Goal: Task Accomplishment & Management: Use online tool/utility

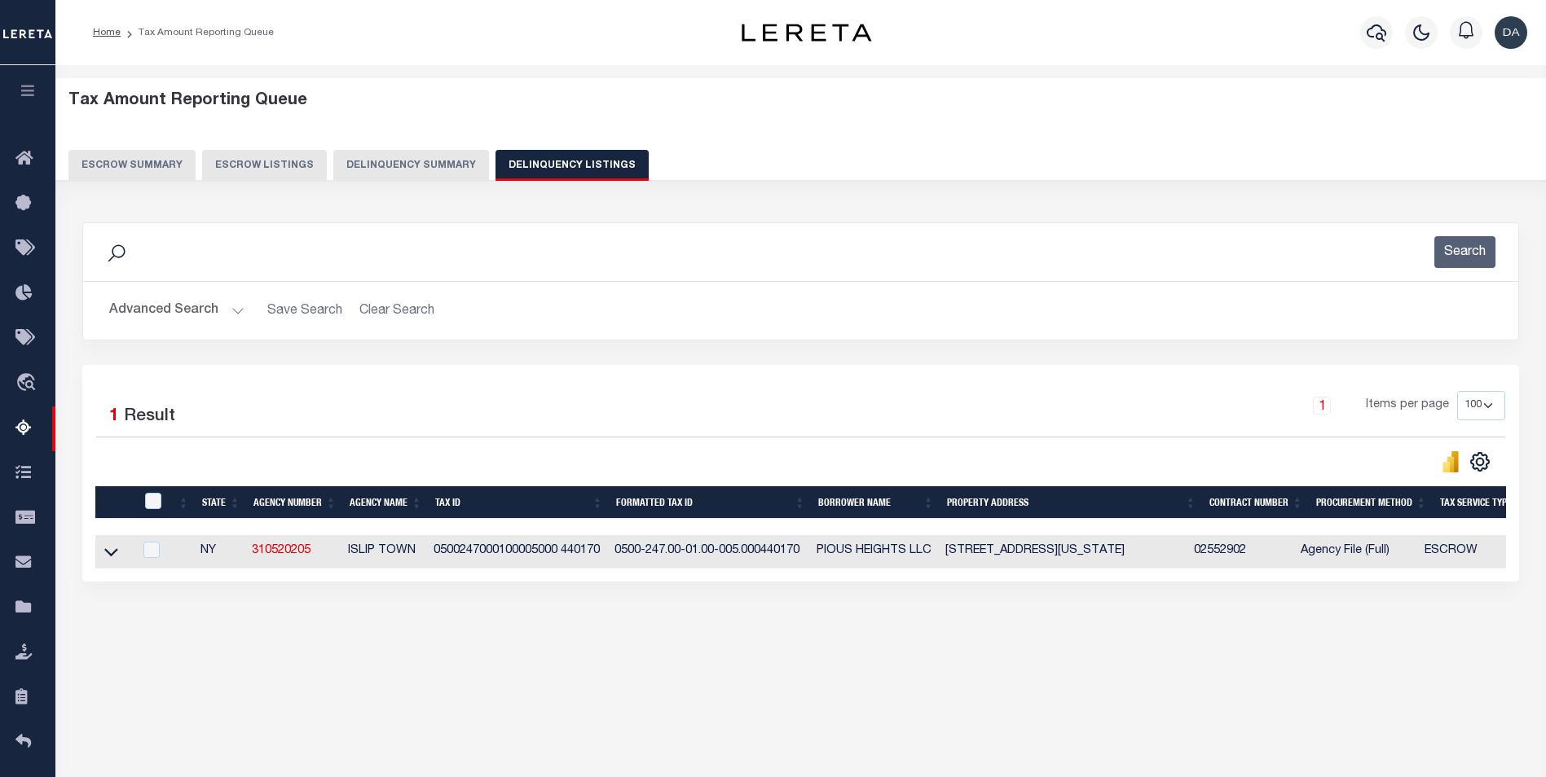
select select "100"
click at [376, 161] on button "Delinquency Summary" at bounding box center [411, 165] width 156 height 31
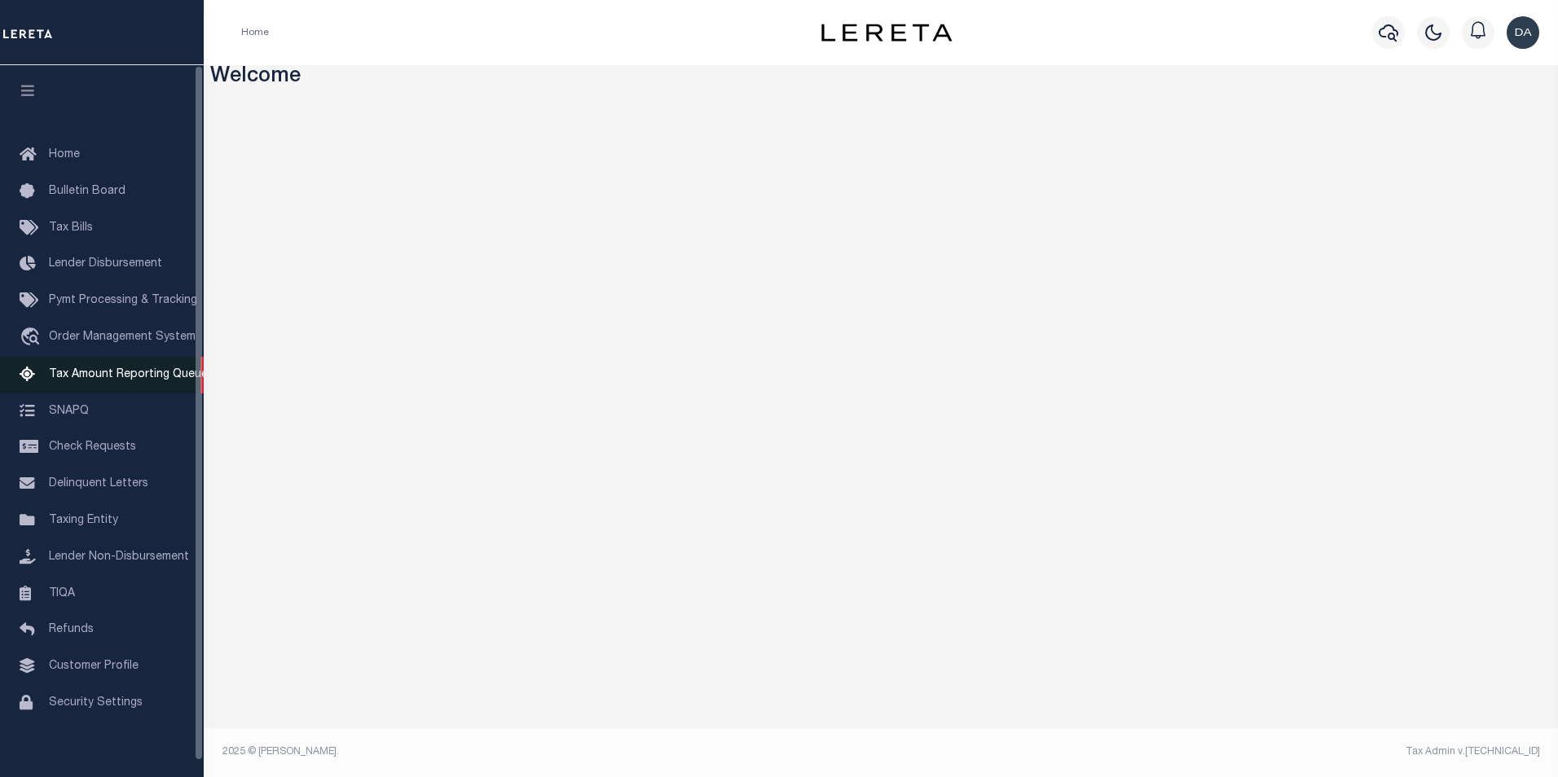
click at [160, 366] on link "Tax Amount Reporting Queue" at bounding box center [102, 375] width 204 height 37
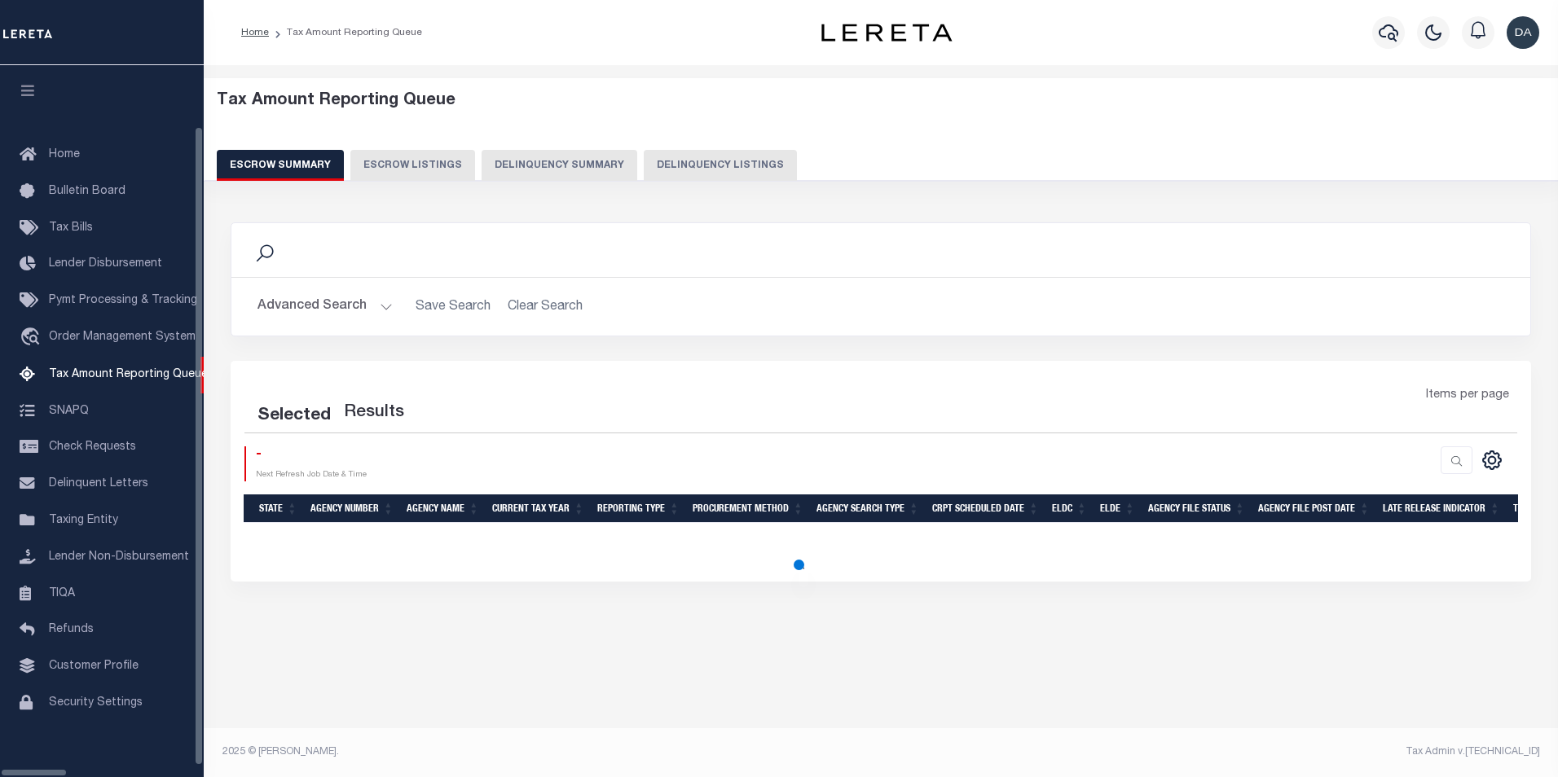
select select "100"
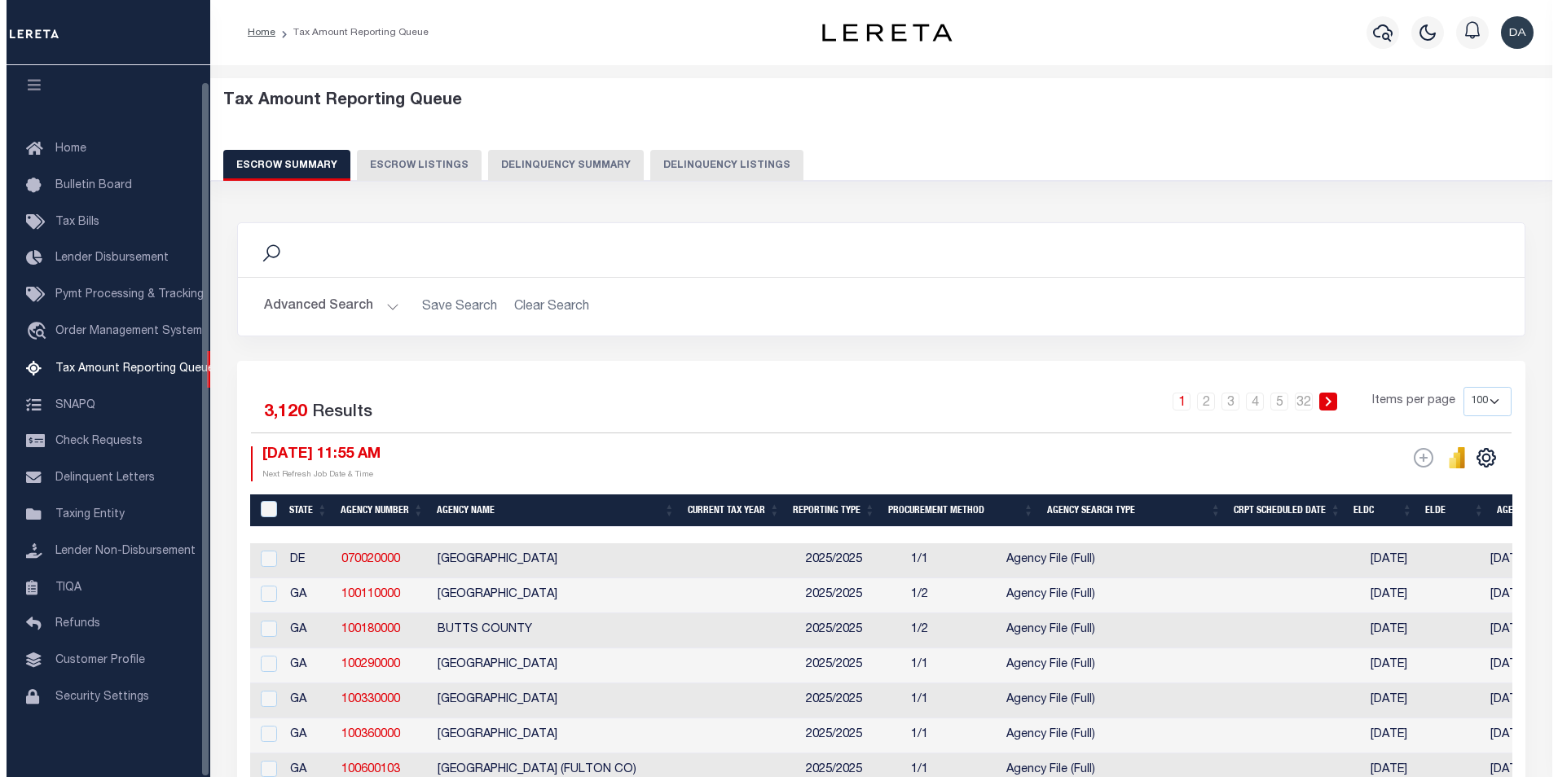
scroll to position [16, 0]
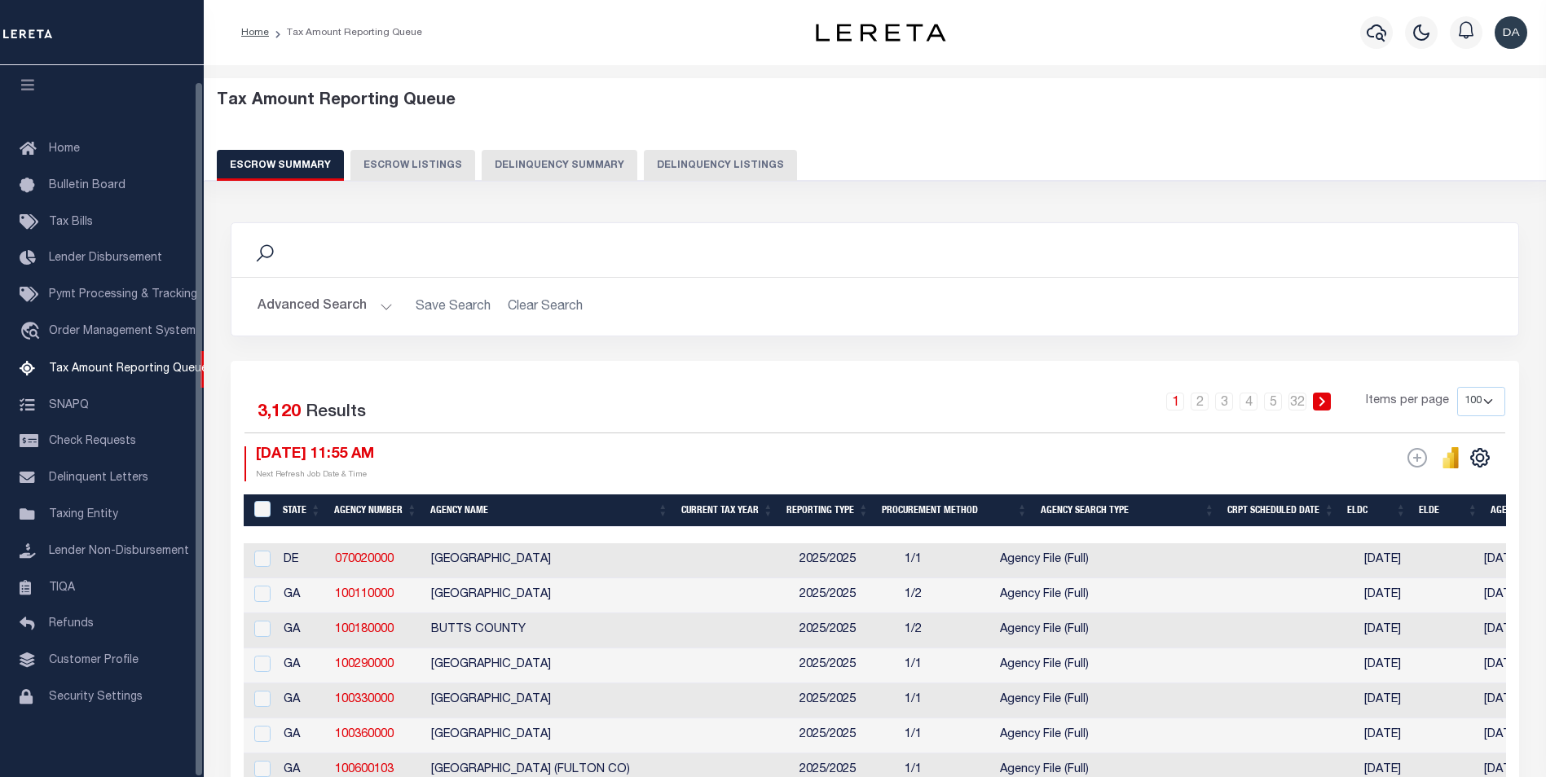
click at [532, 174] on button "Delinquency Summary" at bounding box center [560, 165] width 156 height 31
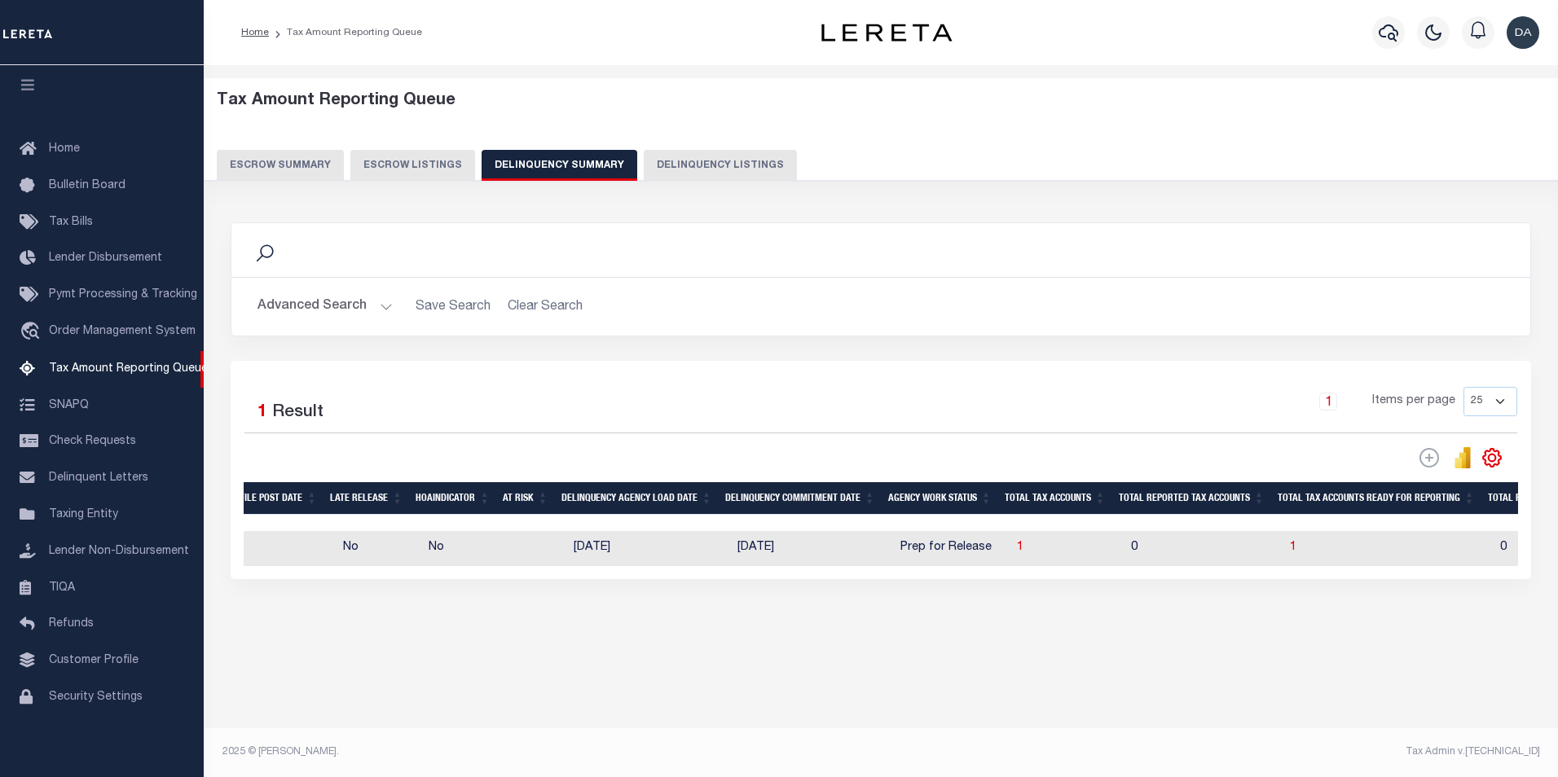
scroll to position [0, 0]
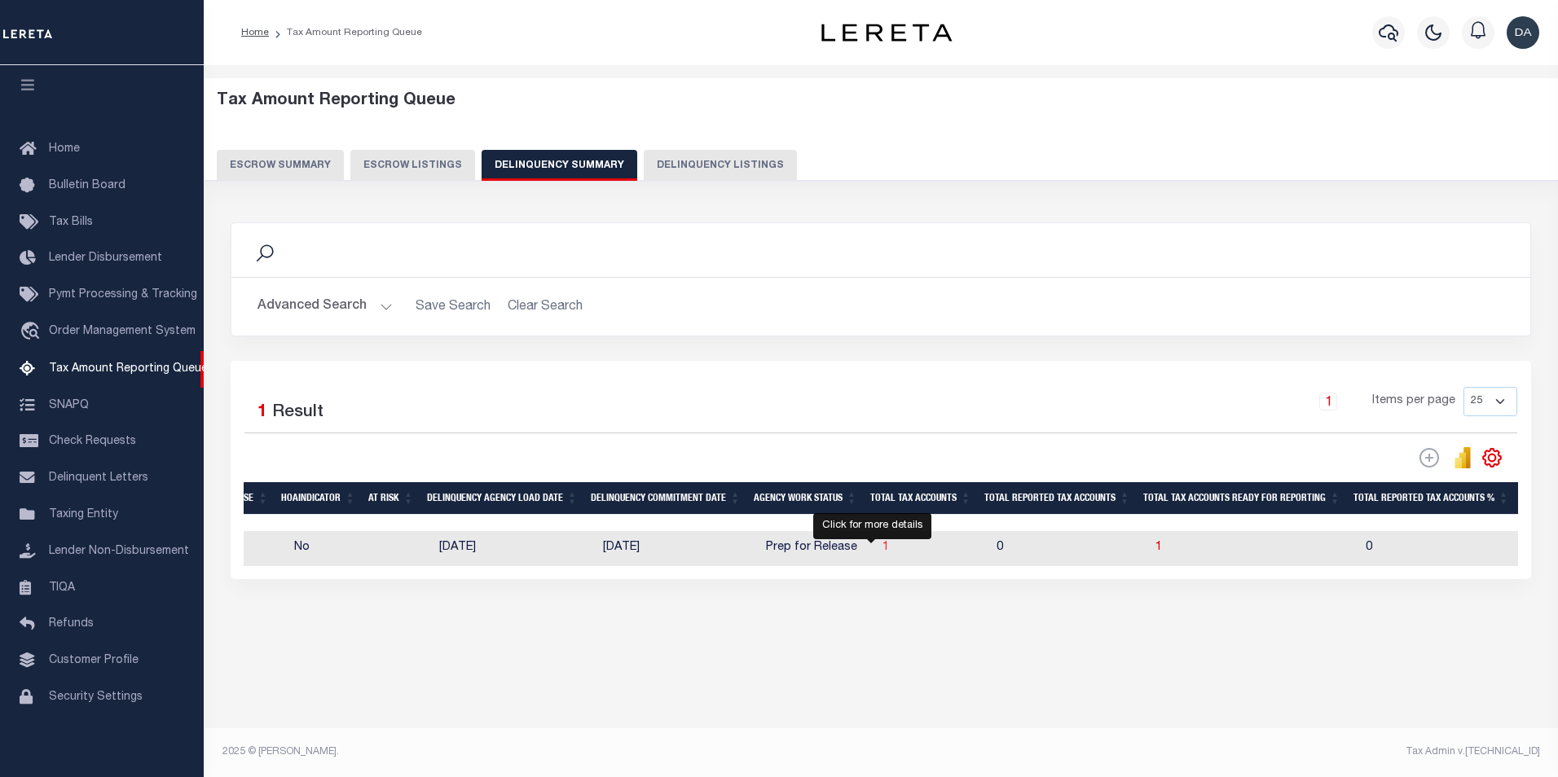
click at [882, 549] on span "1" at bounding box center [885, 547] width 7 height 11
select select "100"
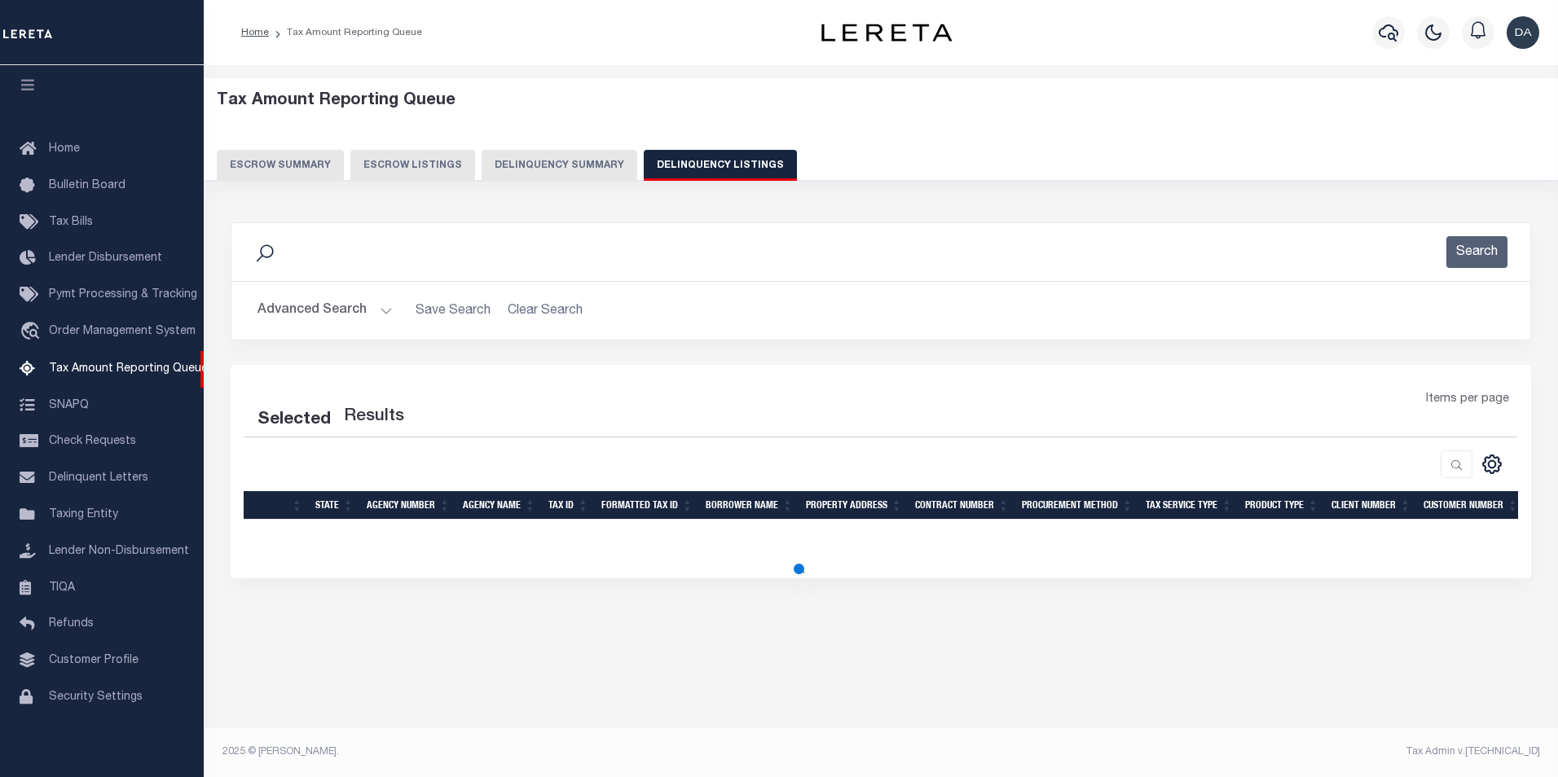
select select "100"
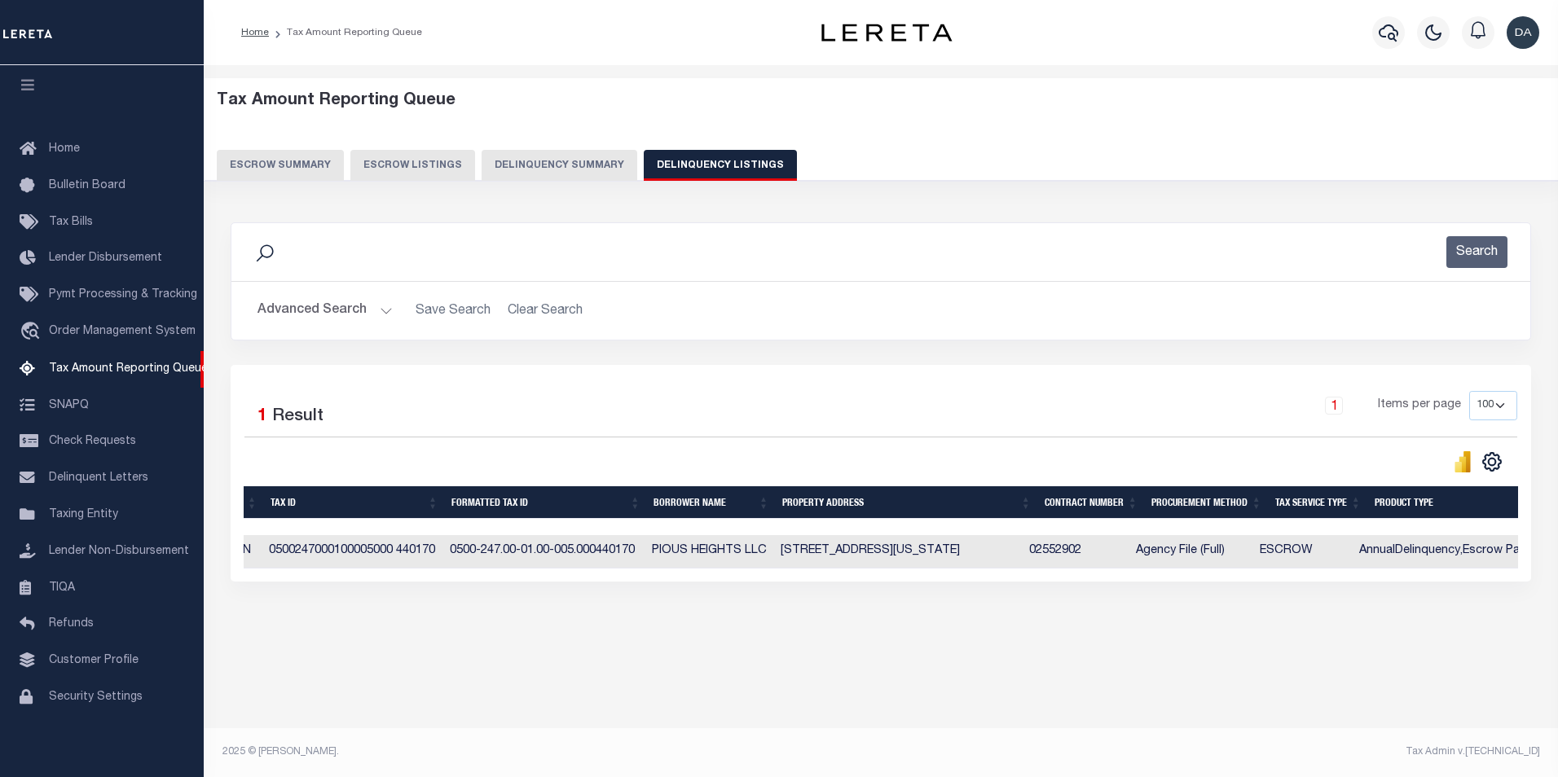
scroll to position [0, 103]
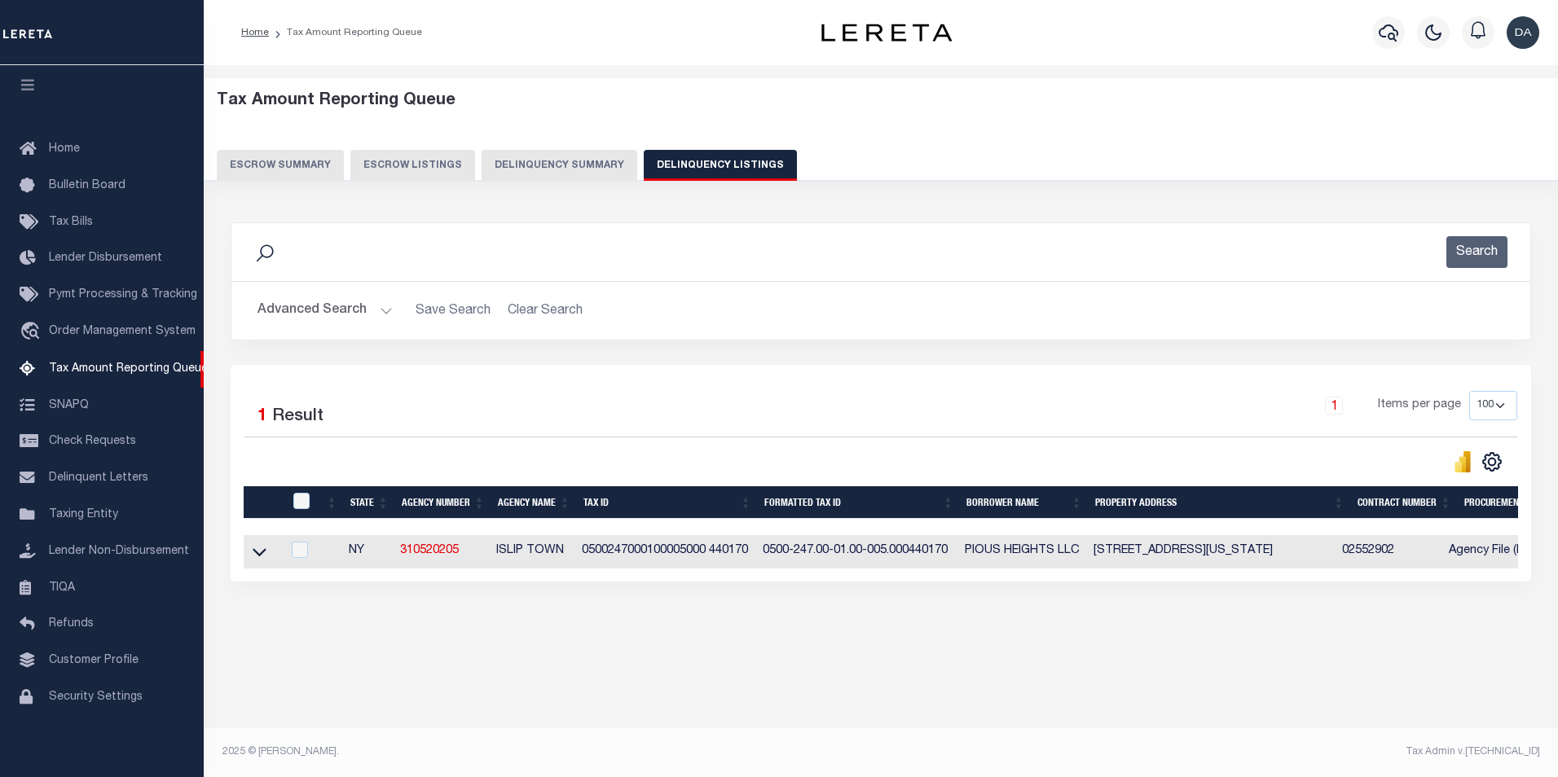
click at [646, 561] on td "0500247000100005000 440170" at bounding box center [665, 551] width 181 height 33
checkbox input "true"
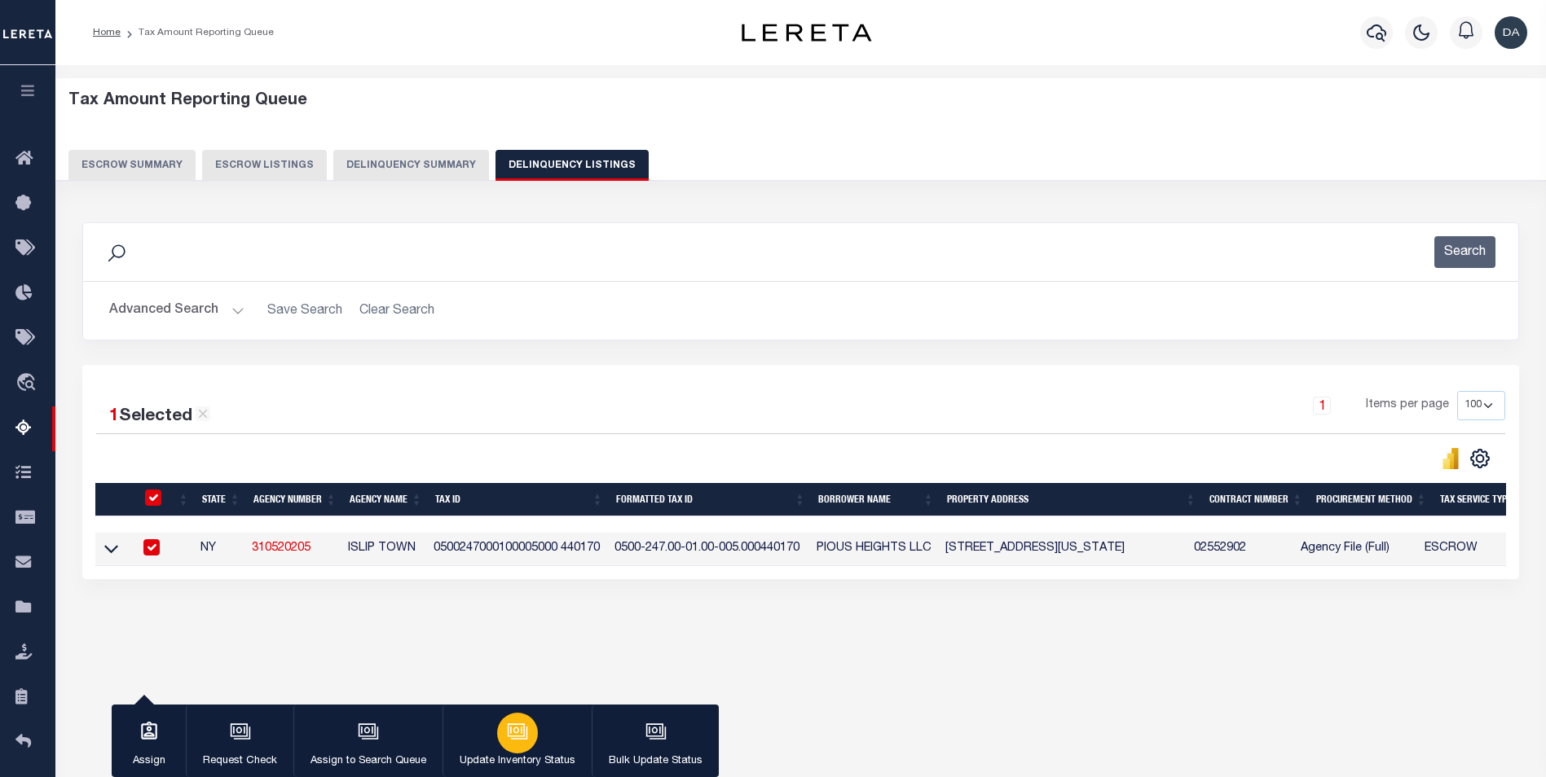
click at [516, 735] on icon "button" at bounding box center [517, 731] width 21 height 21
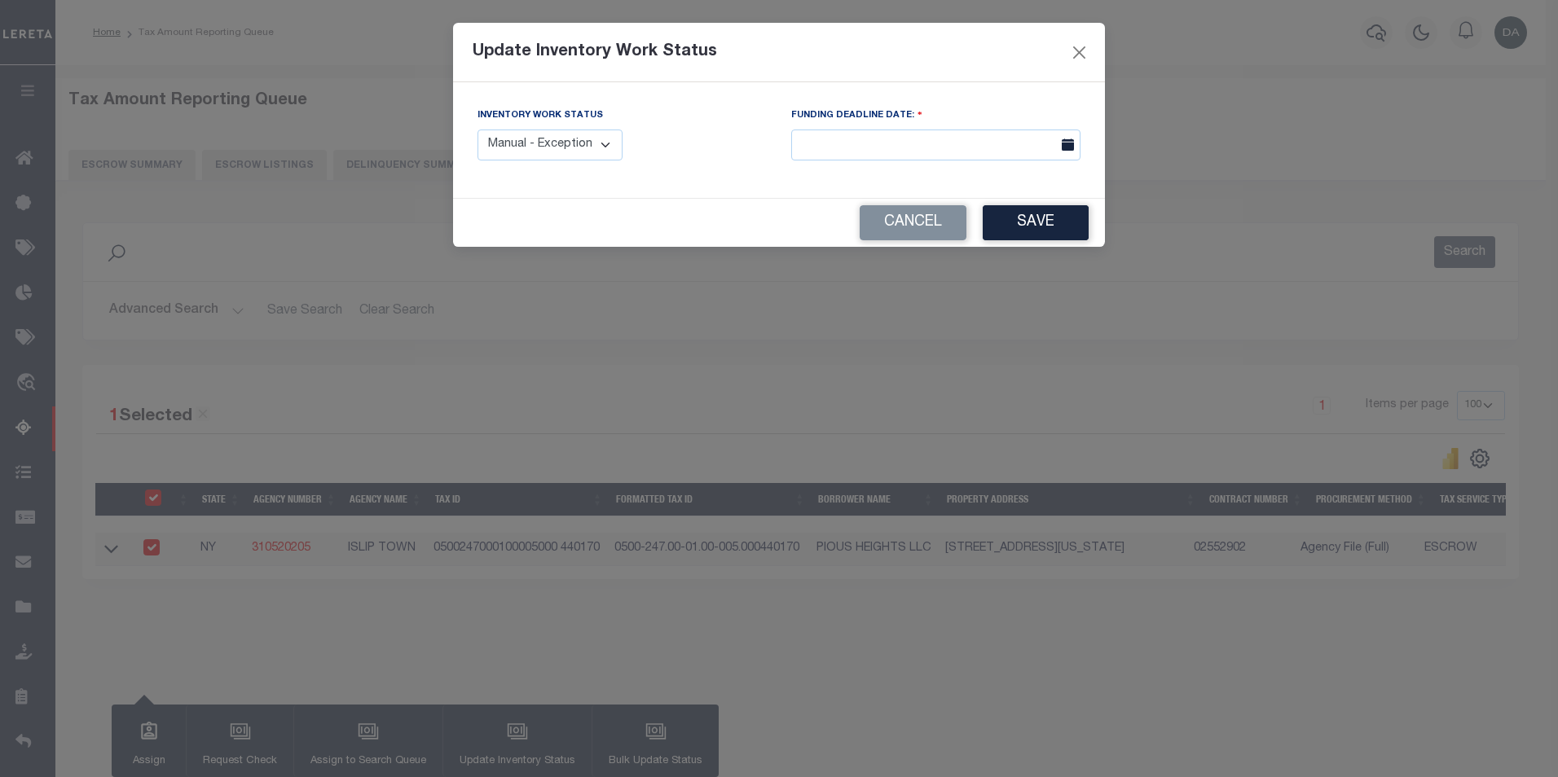
click at [537, 136] on select "Manual - Exception Pended - Awaiting Search Late Add Exception Completed" at bounding box center [549, 146] width 145 height 32
click at [477, 130] on select "Manual - Exception Pended - Awaiting Search Late Add Exception Completed" at bounding box center [549, 146] width 145 height 32
click at [949, 230] on button "Cancel" at bounding box center [913, 222] width 107 height 35
select select "1"
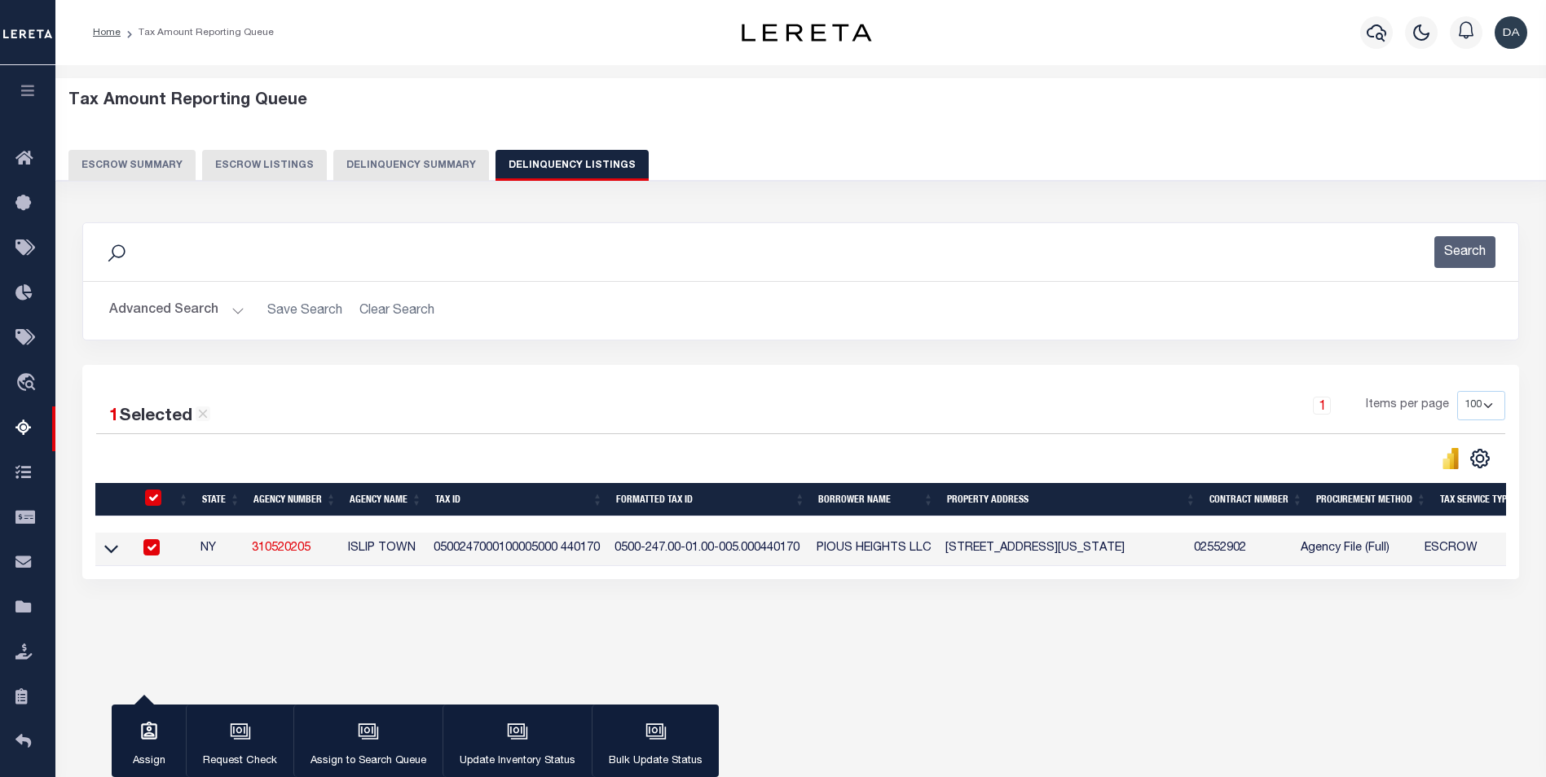
click at [447, 543] on td "0500247000100005000 440170" at bounding box center [517, 549] width 181 height 33
checkbox input "false"
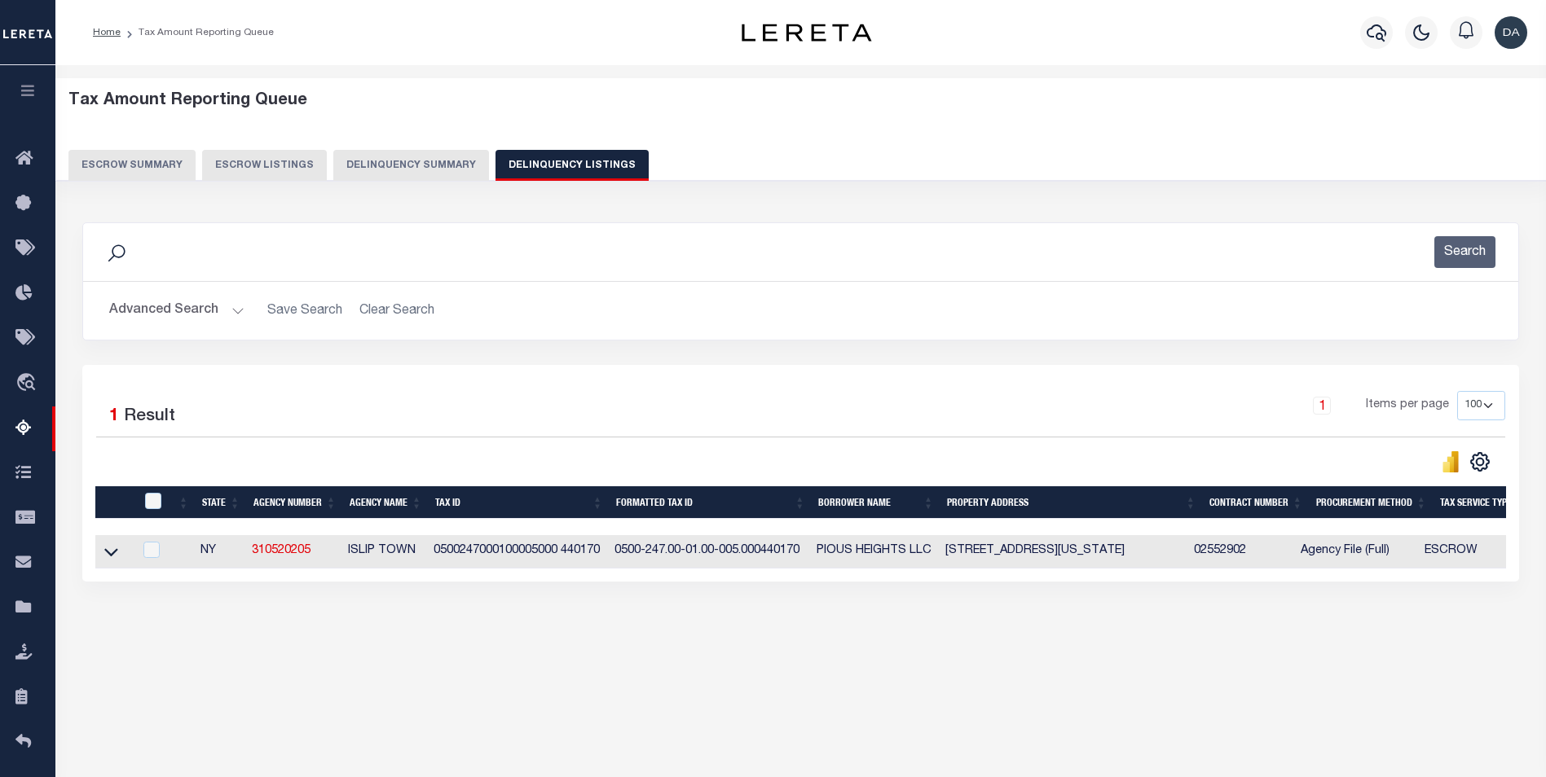
click at [458, 543] on td "0500247000100005000 440170" at bounding box center [517, 551] width 181 height 33
checkbox input "true"
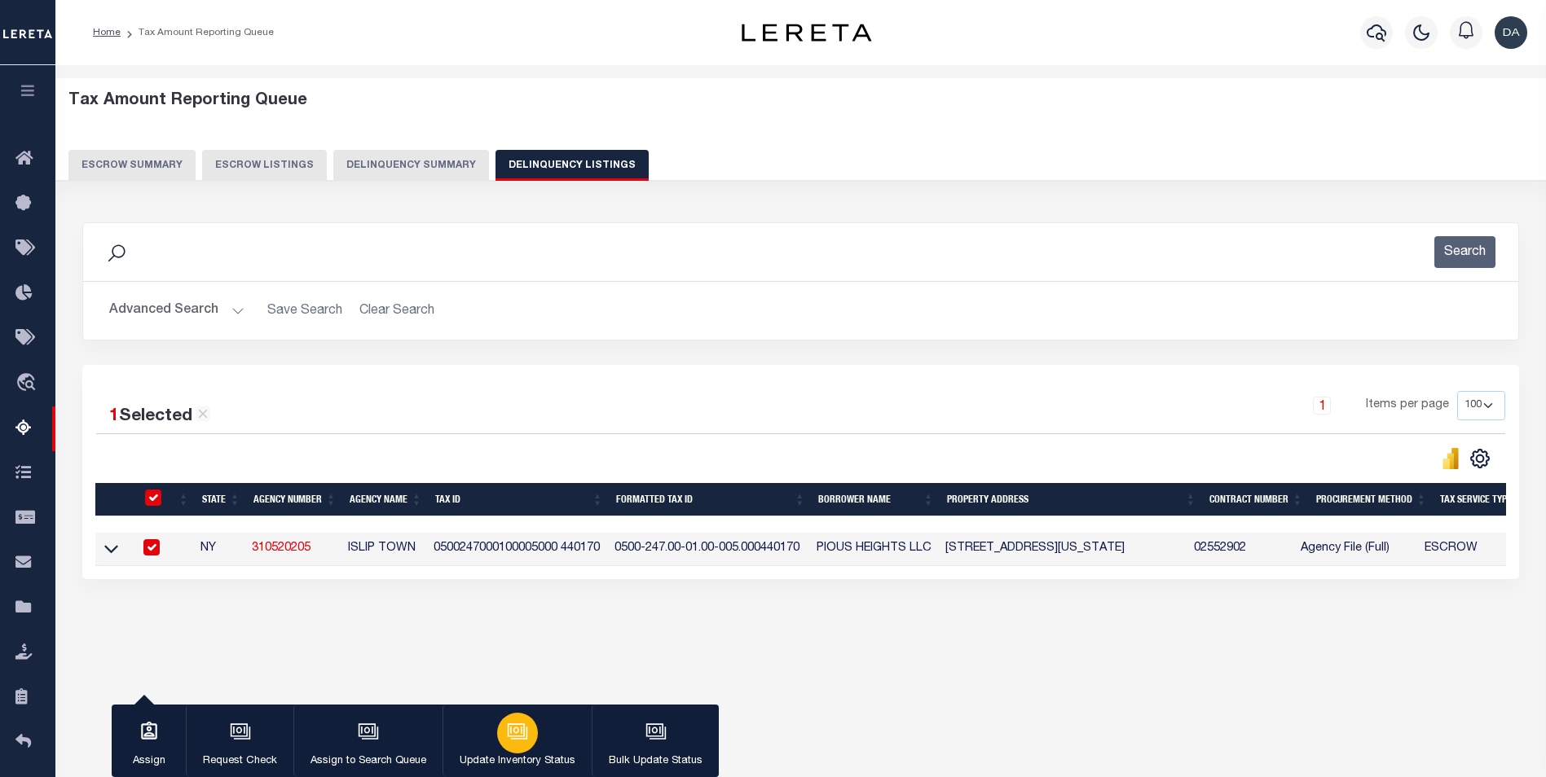
click at [526, 743] on div "button" at bounding box center [517, 733] width 41 height 41
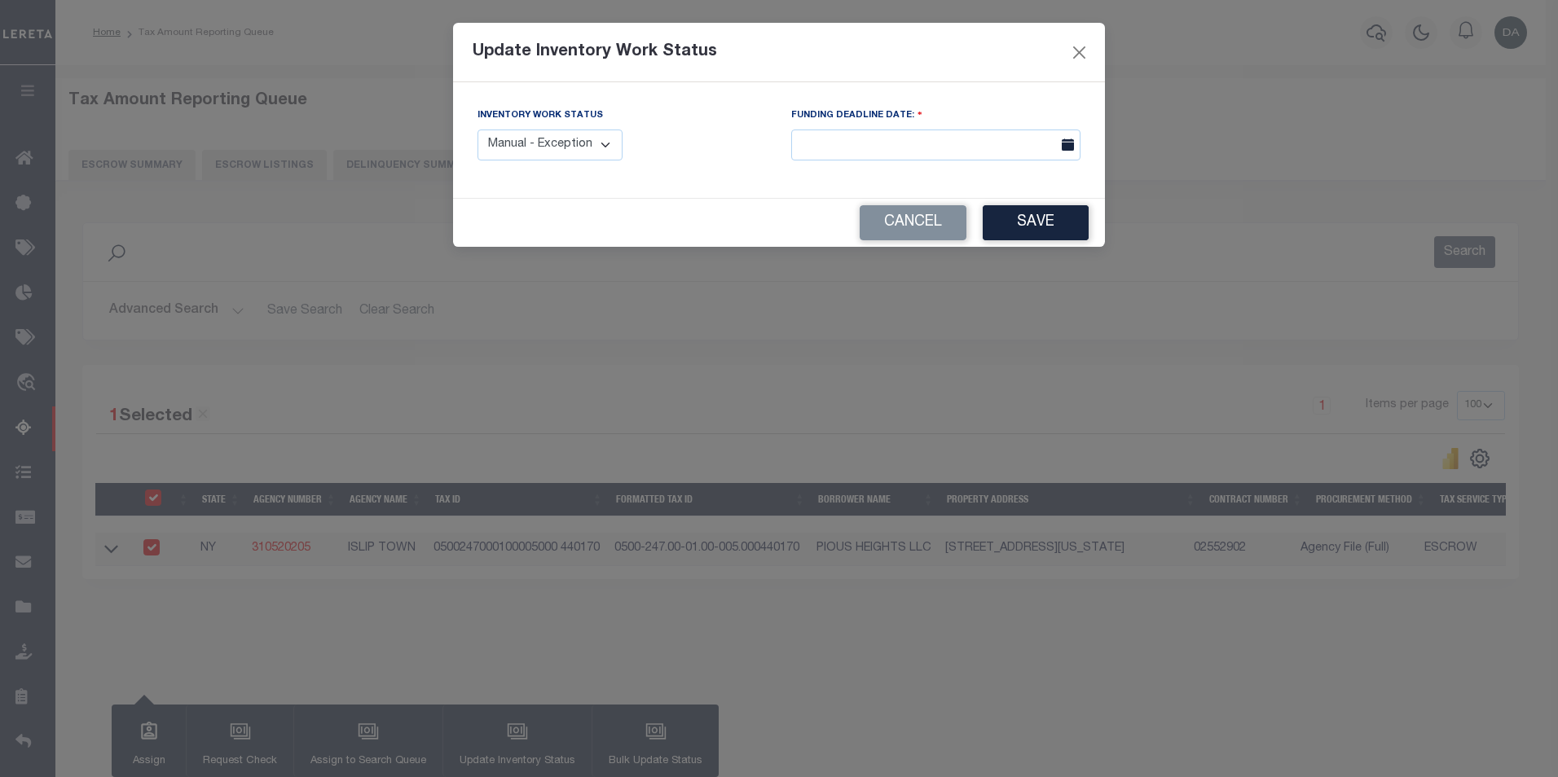
click at [599, 145] on select "Manual - Exception Pended - Awaiting Search Late Add Exception Completed" at bounding box center [549, 146] width 145 height 32
select select "3"
click at [477, 130] on select "Manual - Exception Pended - Awaiting Search Late Add Exception Completed" at bounding box center [549, 146] width 145 height 32
click at [1022, 213] on button "Save" at bounding box center [1036, 222] width 106 height 35
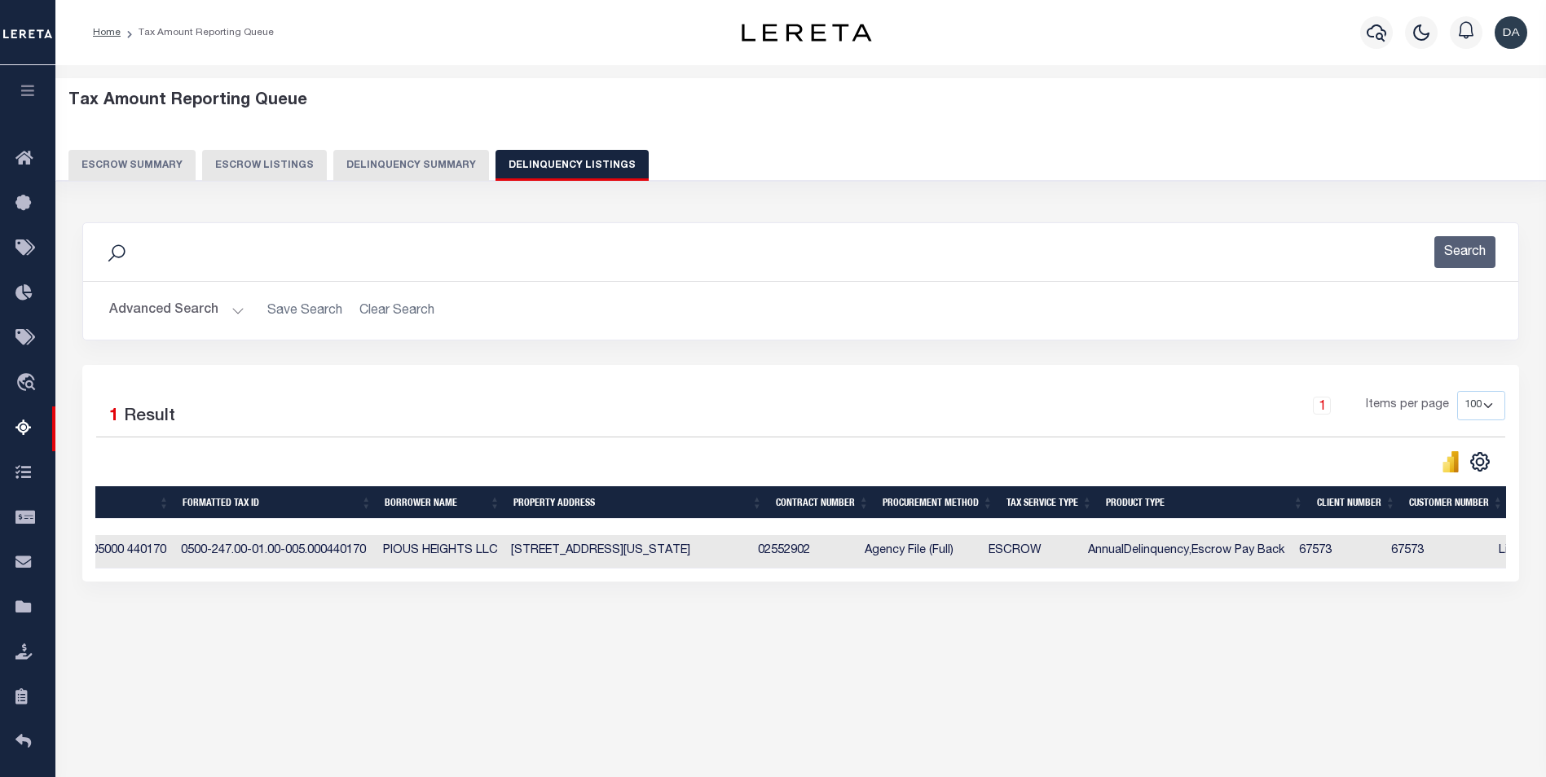
scroll to position [0, 0]
